Goal: Information Seeking & Learning: Learn about a topic

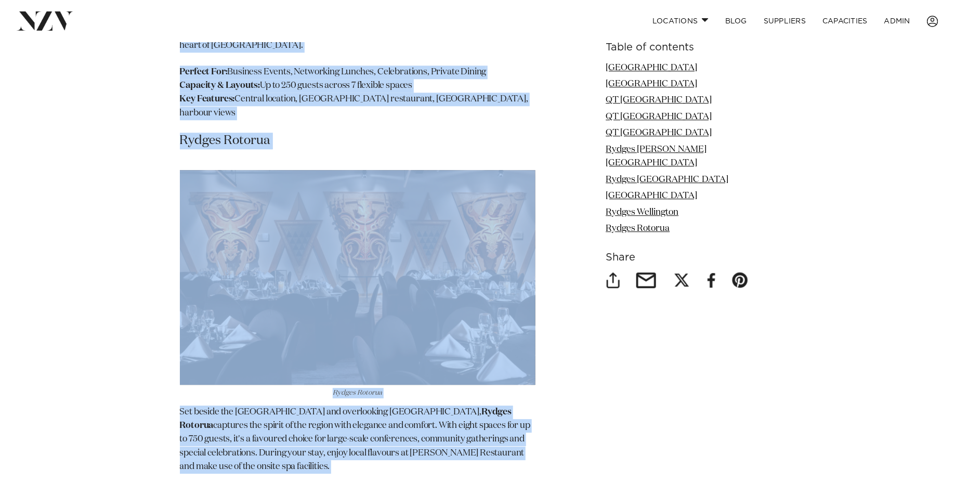
scroll to position [5051, 0]
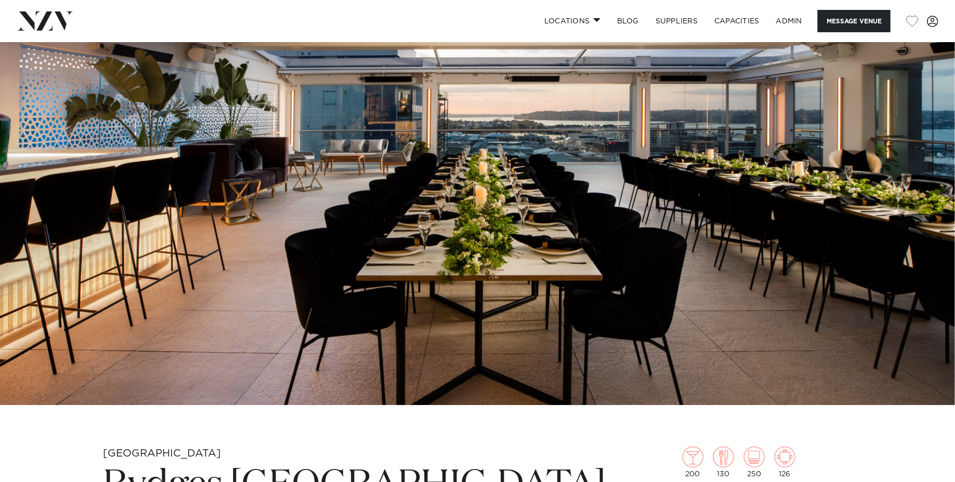
scroll to position [197, 0]
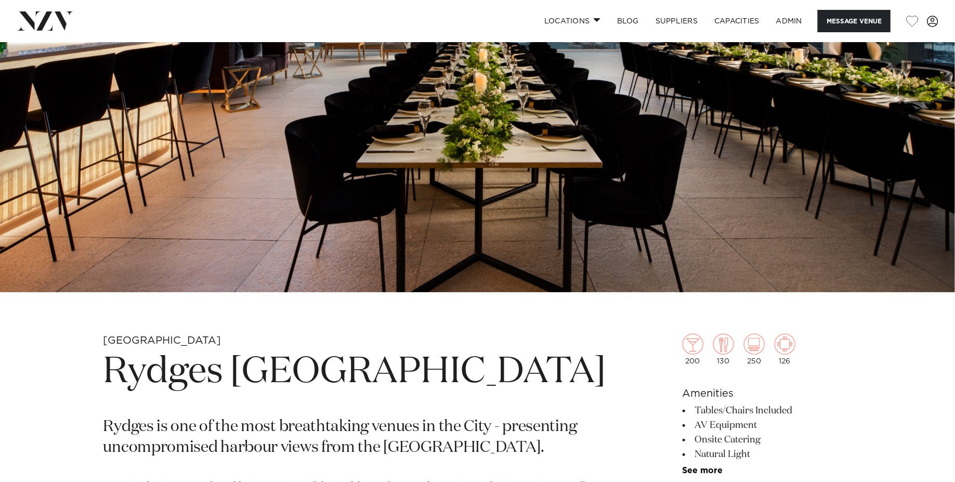
click at [260, 380] on h1 "Rydges [GEOGRAPHIC_DATA]" at bounding box center [355, 372] width 505 height 48
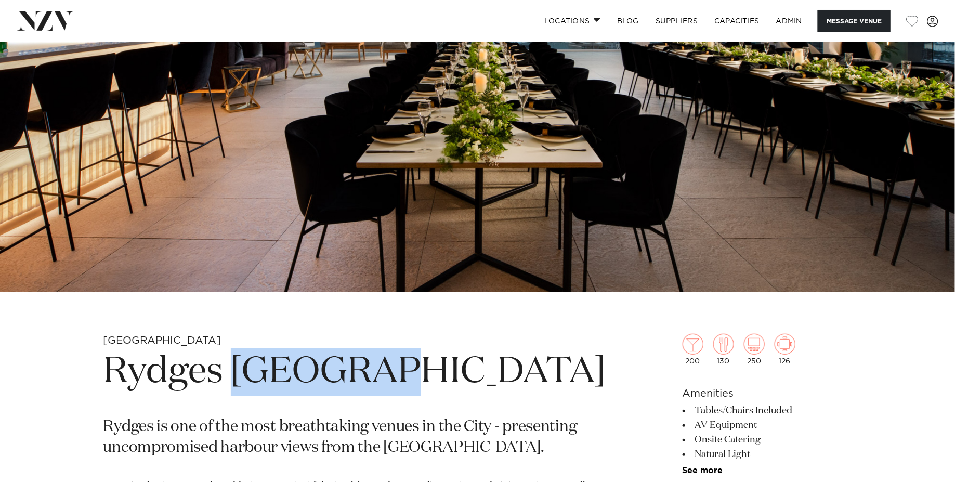
click at [260, 380] on h1 "Rydges [GEOGRAPHIC_DATA]" at bounding box center [355, 372] width 505 height 48
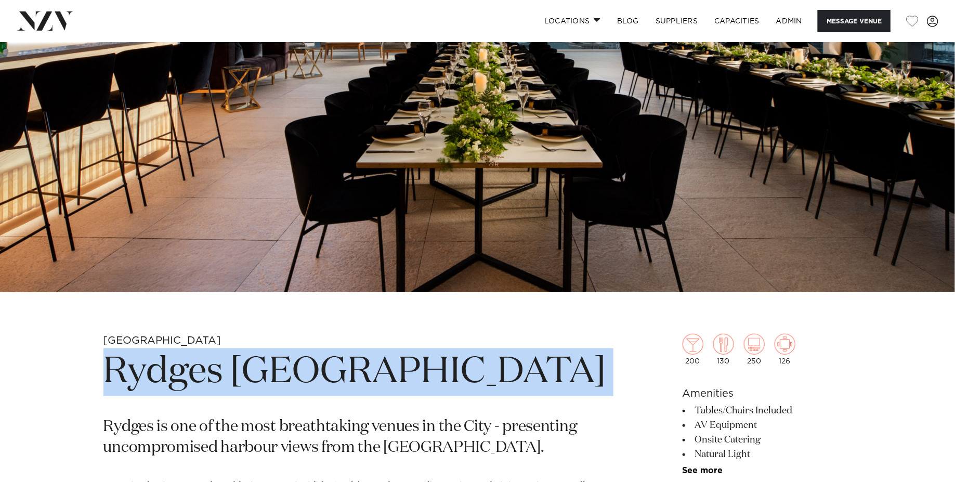
click at [260, 380] on h1 "Rydges [GEOGRAPHIC_DATA]" at bounding box center [355, 372] width 505 height 48
copy section "Rydges [GEOGRAPHIC_DATA]"
click at [277, 211] on img at bounding box center [477, 68] width 955 height 447
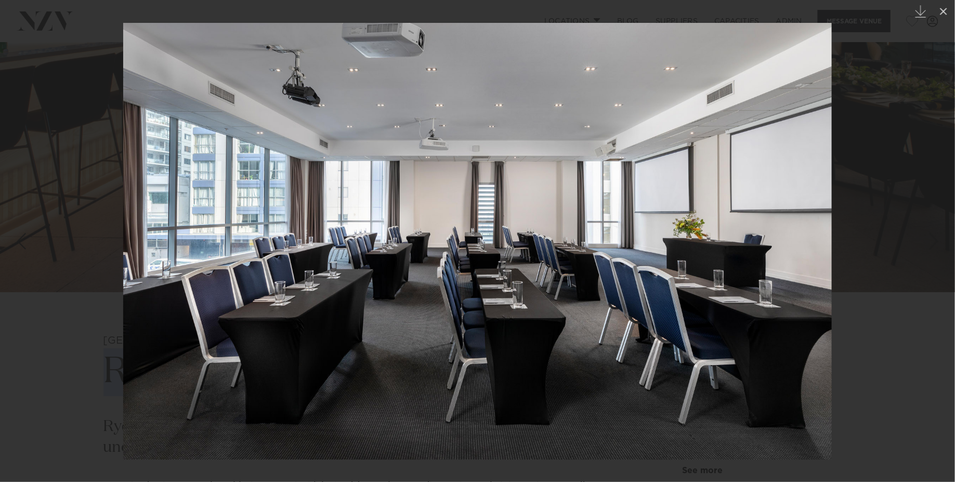
click at [65, 168] on div at bounding box center [477, 241] width 955 height 482
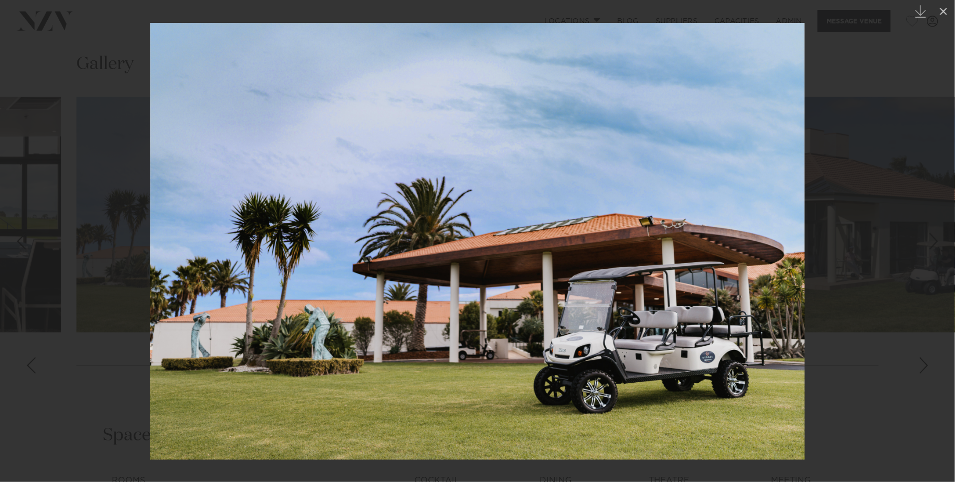
click at [37, 231] on div at bounding box center [477, 241] width 955 height 482
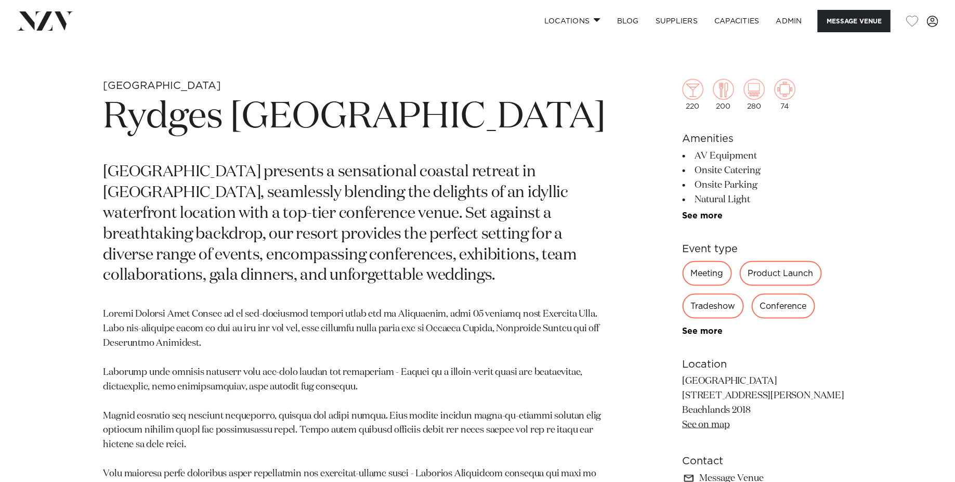
scroll to position [432, 0]
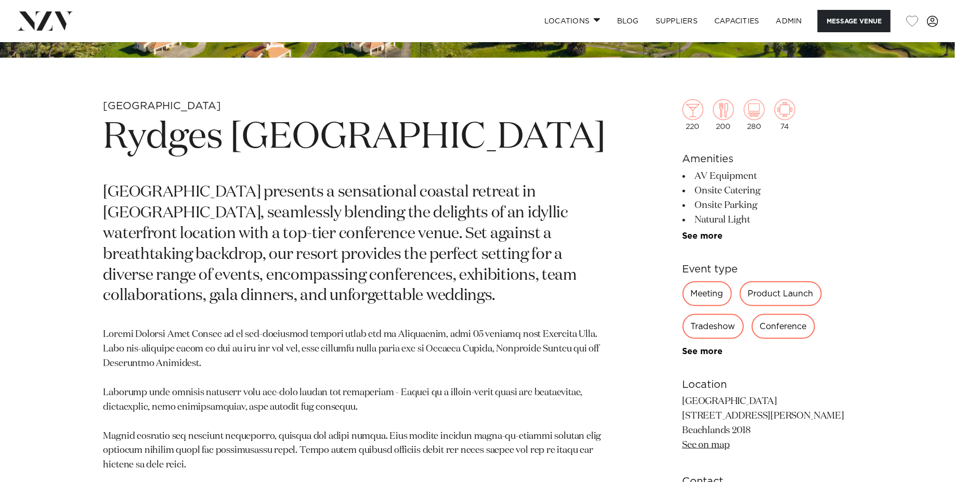
click at [226, 152] on h1 "Rydges Formosa Auckland Golf Resort" at bounding box center [355, 138] width 505 height 48
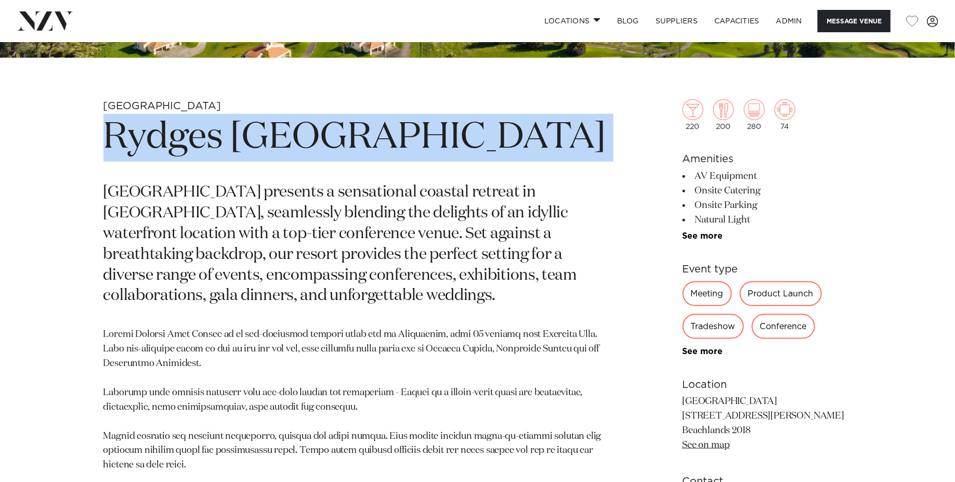
click at [226, 152] on h1 "Rydges Formosa Auckland Golf Resort" at bounding box center [355, 138] width 505 height 48
copy section "Rydges Formosa Auckland Golf Resort"
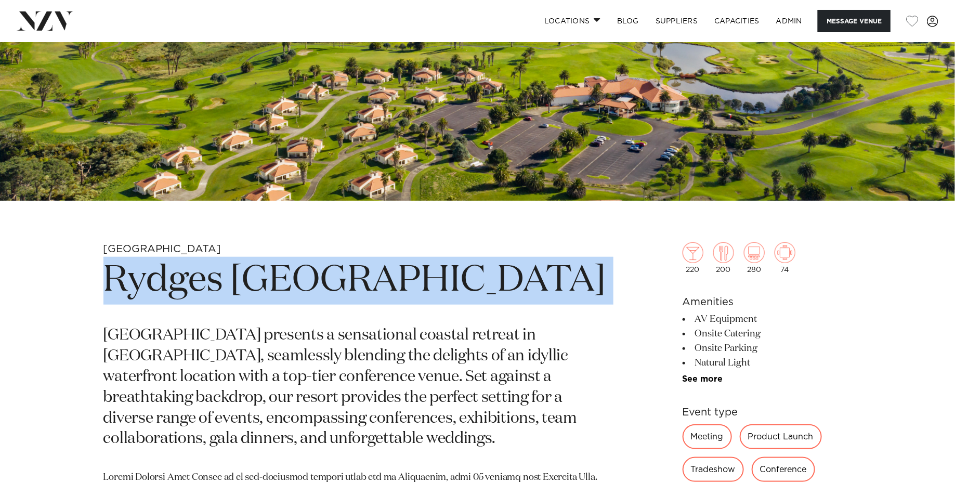
scroll to position [320, 0]
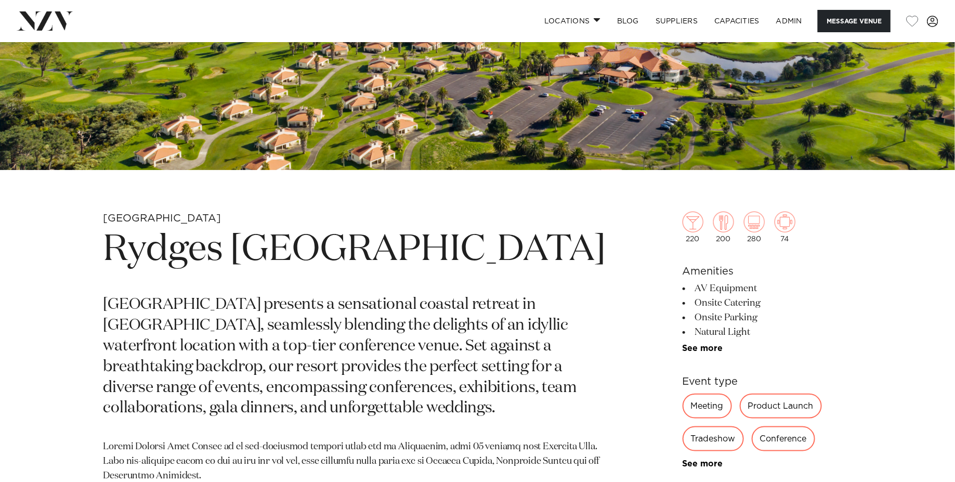
click at [347, 274] on h1 "Rydges Formosa Auckland Golf Resort" at bounding box center [355, 250] width 505 height 48
click at [386, 246] on h1 "Rydges Formosa Auckland Golf Resort" at bounding box center [355, 250] width 505 height 48
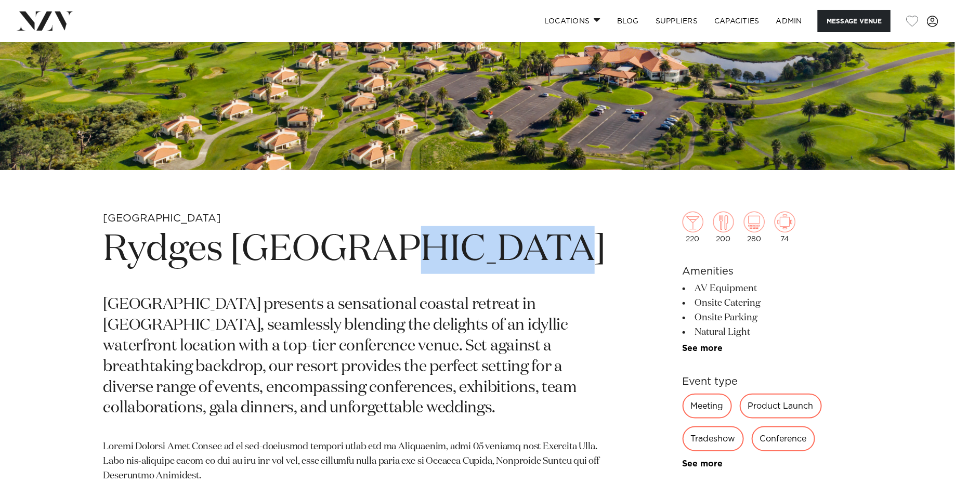
click at [386, 246] on h1 "Rydges Formosa Auckland Golf Resort" at bounding box center [355, 250] width 505 height 48
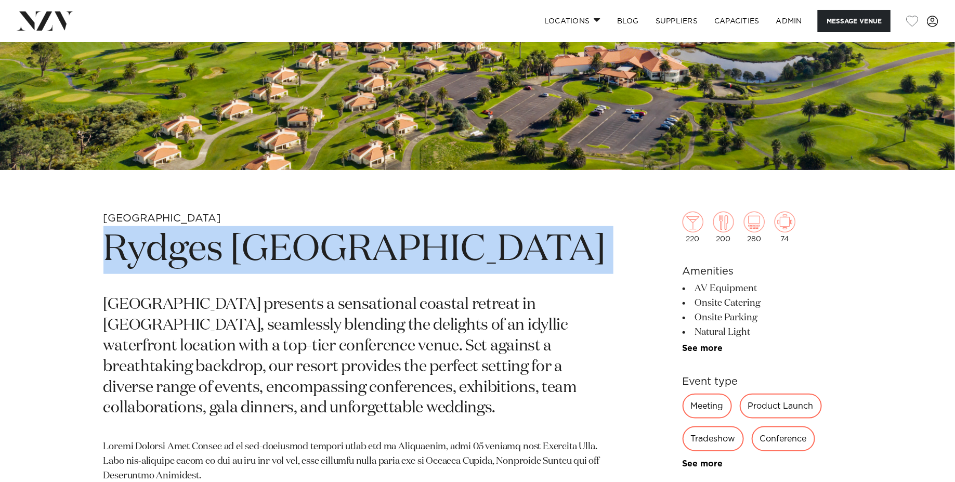
click at [386, 246] on h1 "Rydges Formosa Auckland Golf Resort" at bounding box center [355, 250] width 505 height 48
copy section "Rydges Formosa Auckland Golf Resort"
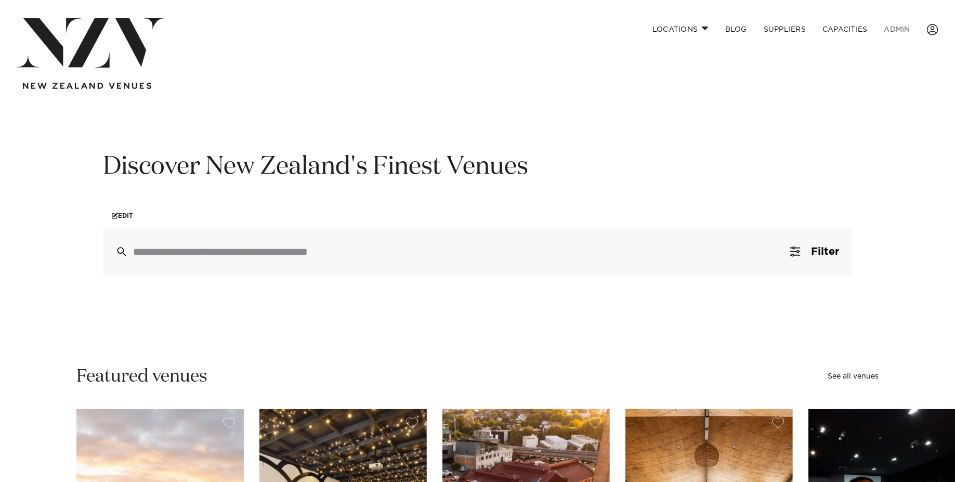
click at [898, 24] on link "ADMIN" at bounding box center [897, 29] width 43 height 22
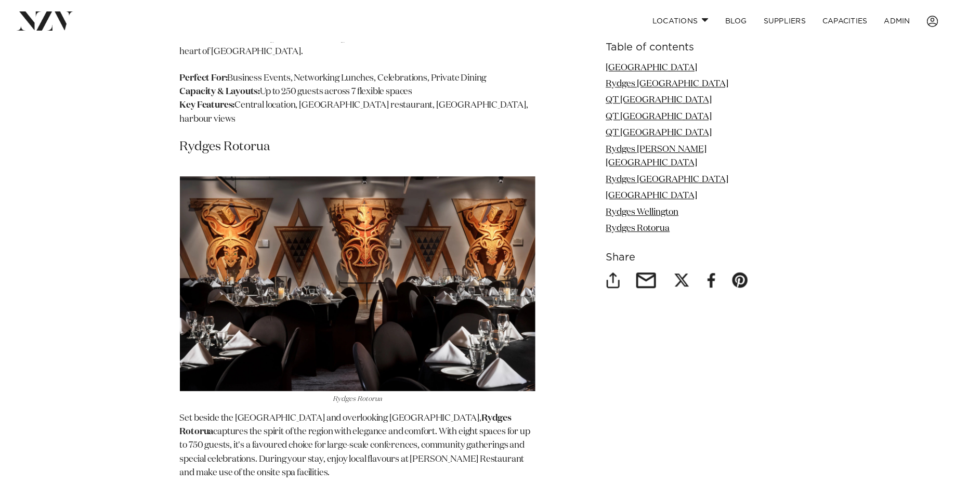
scroll to position [781, 0]
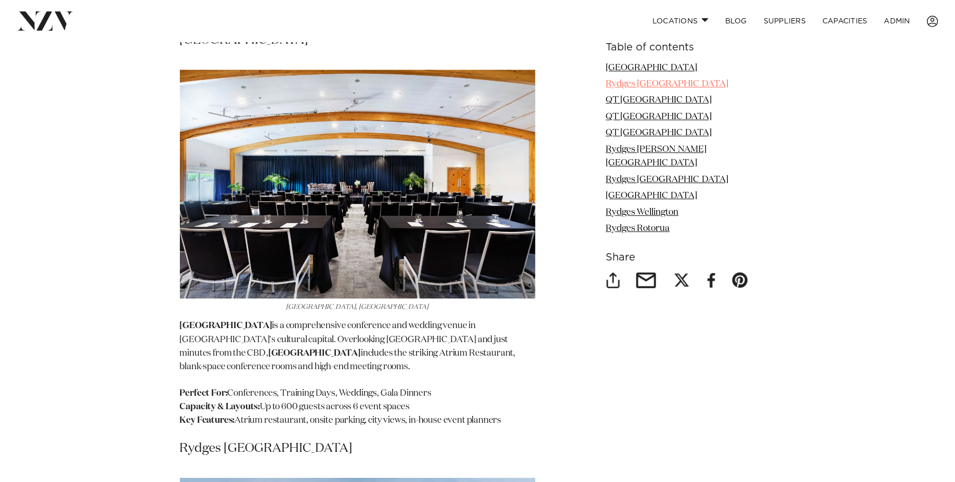
click at [729, 88] on link "Rydges Formosa Auckland Golf Resort" at bounding box center [667, 84] width 123 height 9
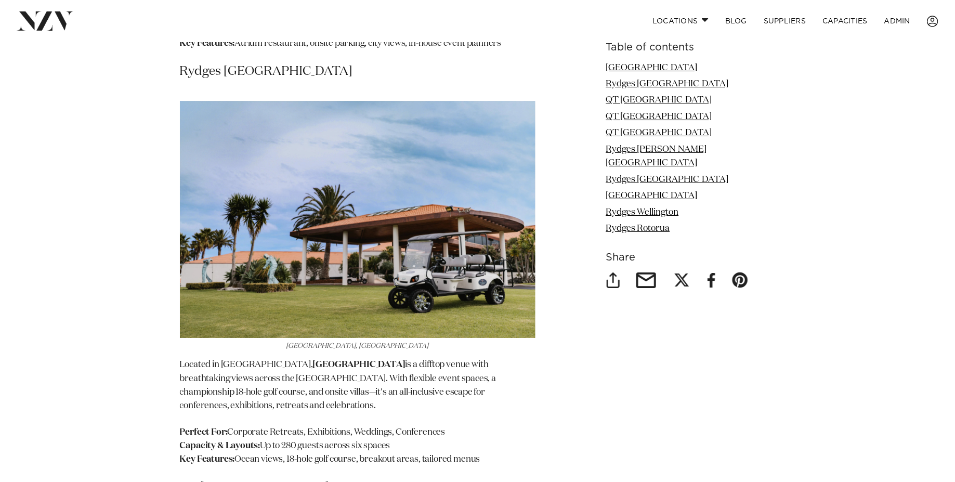
scroll to position [1732, 0]
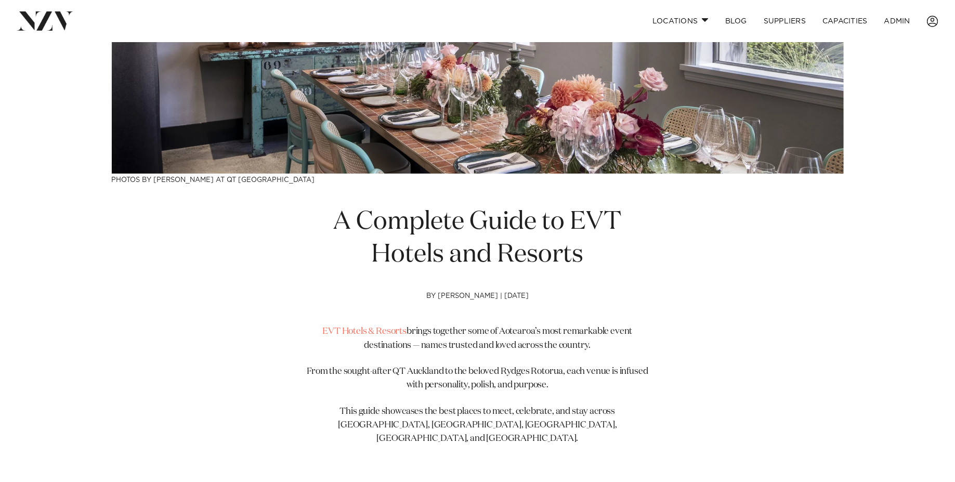
scroll to position [223, 0]
click at [495, 230] on h1 "A Complete Guide to EVT Hotels and Resorts" at bounding box center [477, 238] width 355 height 65
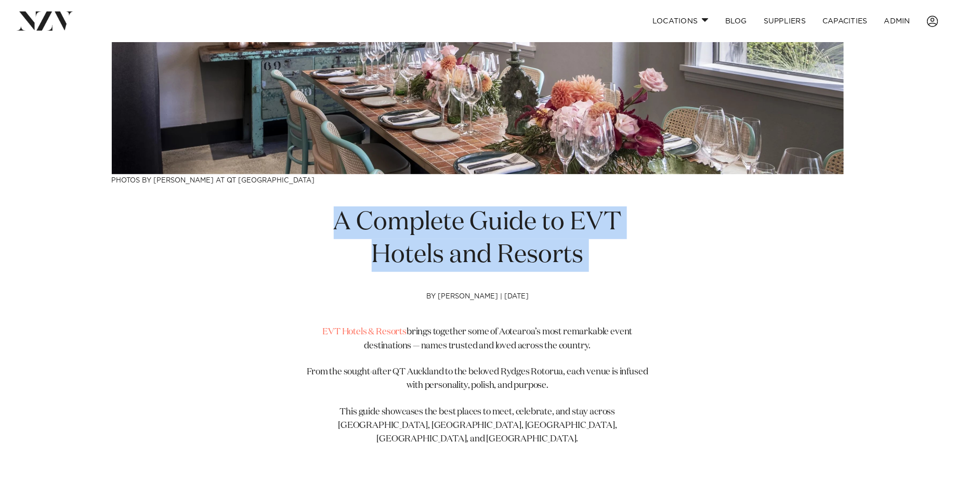
click at [495, 230] on h1 "A Complete Guide to EVT Hotels and Resorts" at bounding box center [477, 238] width 355 height 65
copy section "A Complete Guide to EVT Hotels and Resorts"
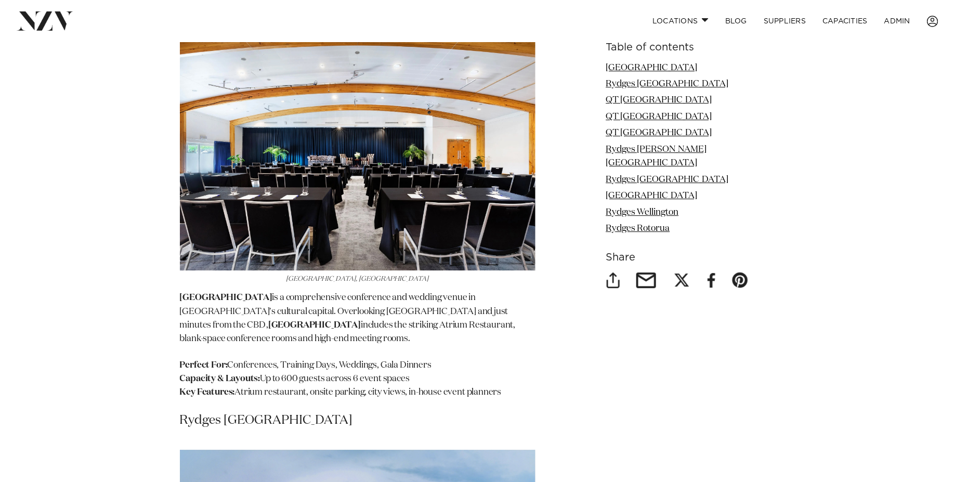
scroll to position [1354, 0]
